Goal: Find specific page/section: Find specific page/section

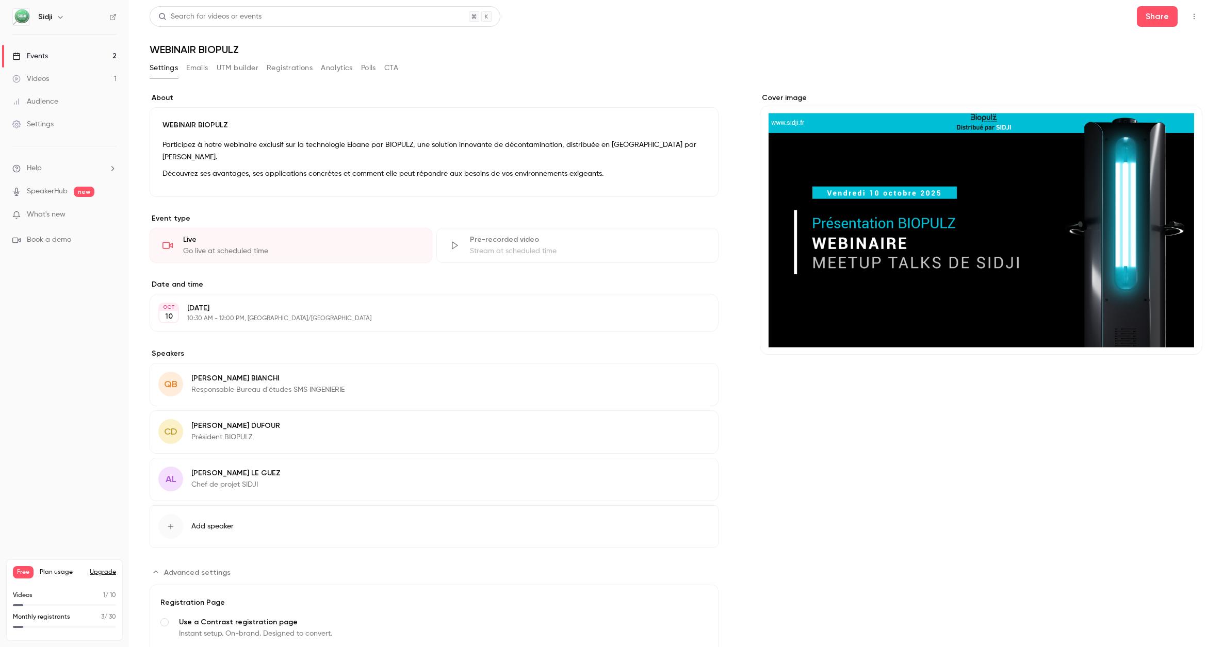
scroll to position [151, 0]
click at [188, 67] on button "Emails" at bounding box center [197, 68] width 22 height 17
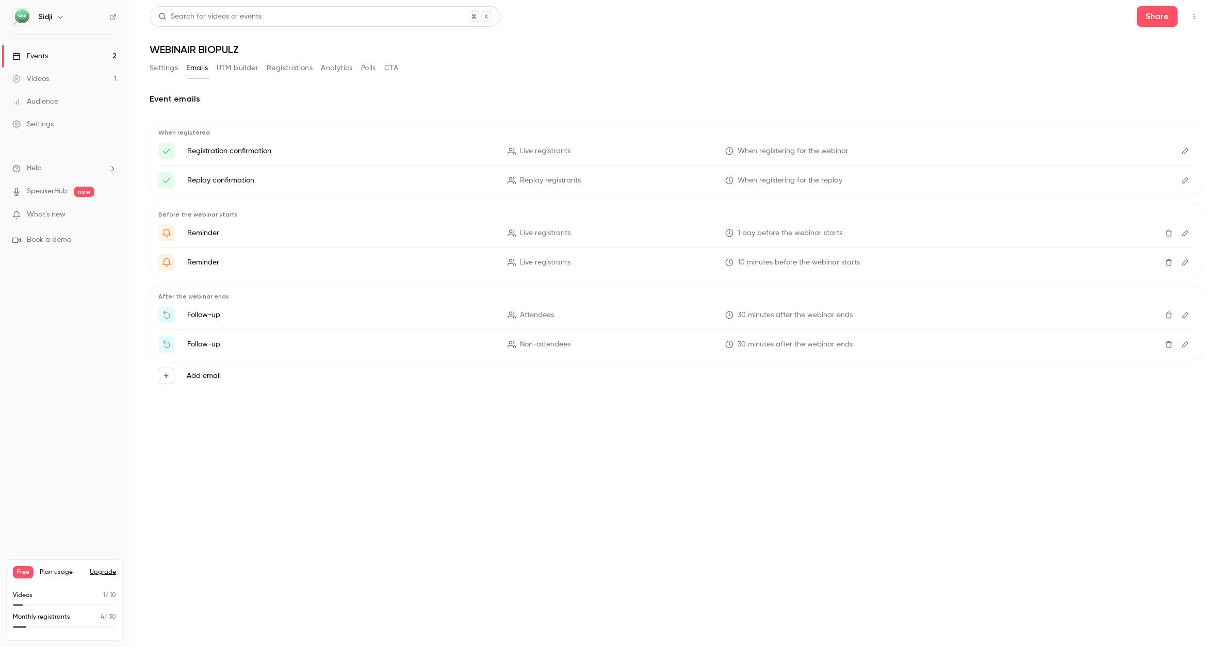
click at [245, 68] on button "UTM builder" at bounding box center [238, 68] width 42 height 17
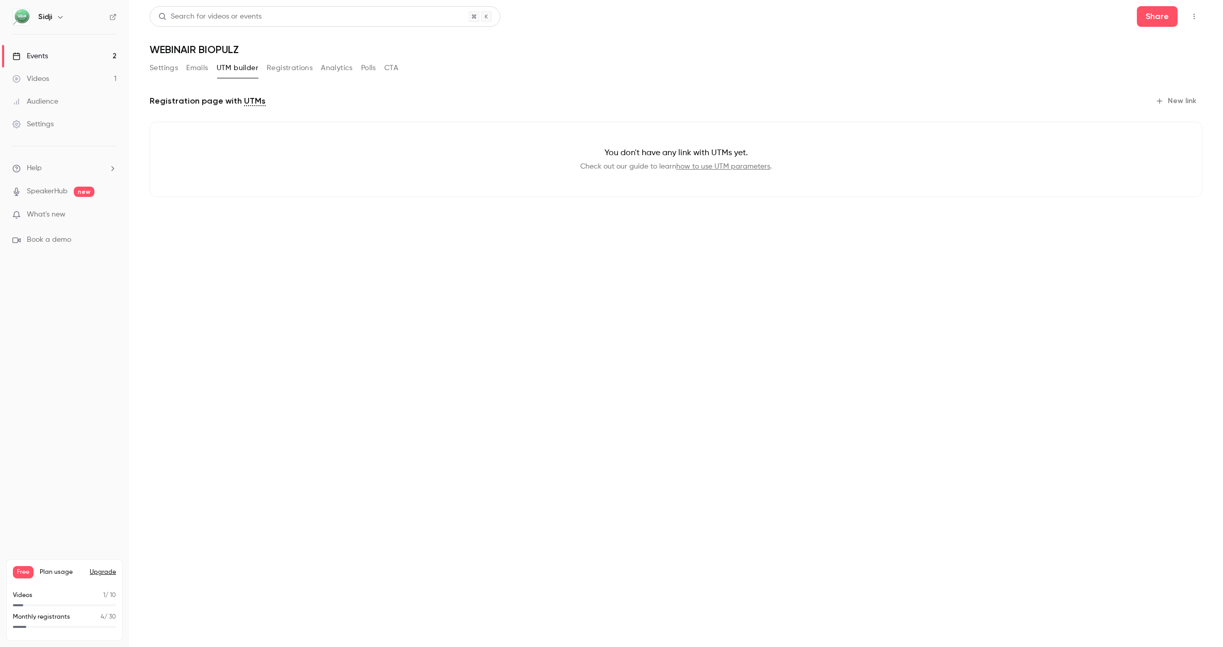
click at [292, 72] on button "Registrations" at bounding box center [290, 68] width 46 height 17
